Goal: Navigation & Orientation: Find specific page/section

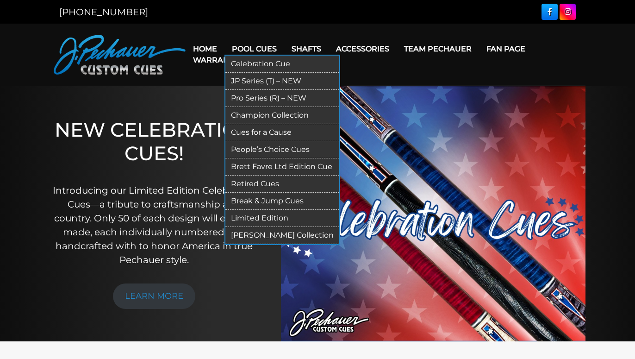
click at [262, 80] on link "JP Series (T) – NEW" at bounding box center [282, 81] width 114 height 17
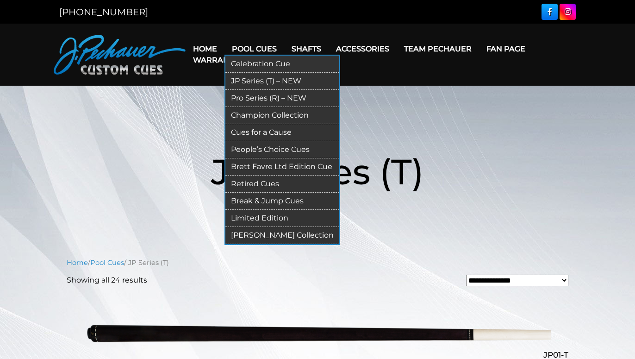
click at [262, 100] on link "Pro Series (R) – NEW" at bounding box center [282, 98] width 114 height 17
